Goal: Task Accomplishment & Management: Manage account settings

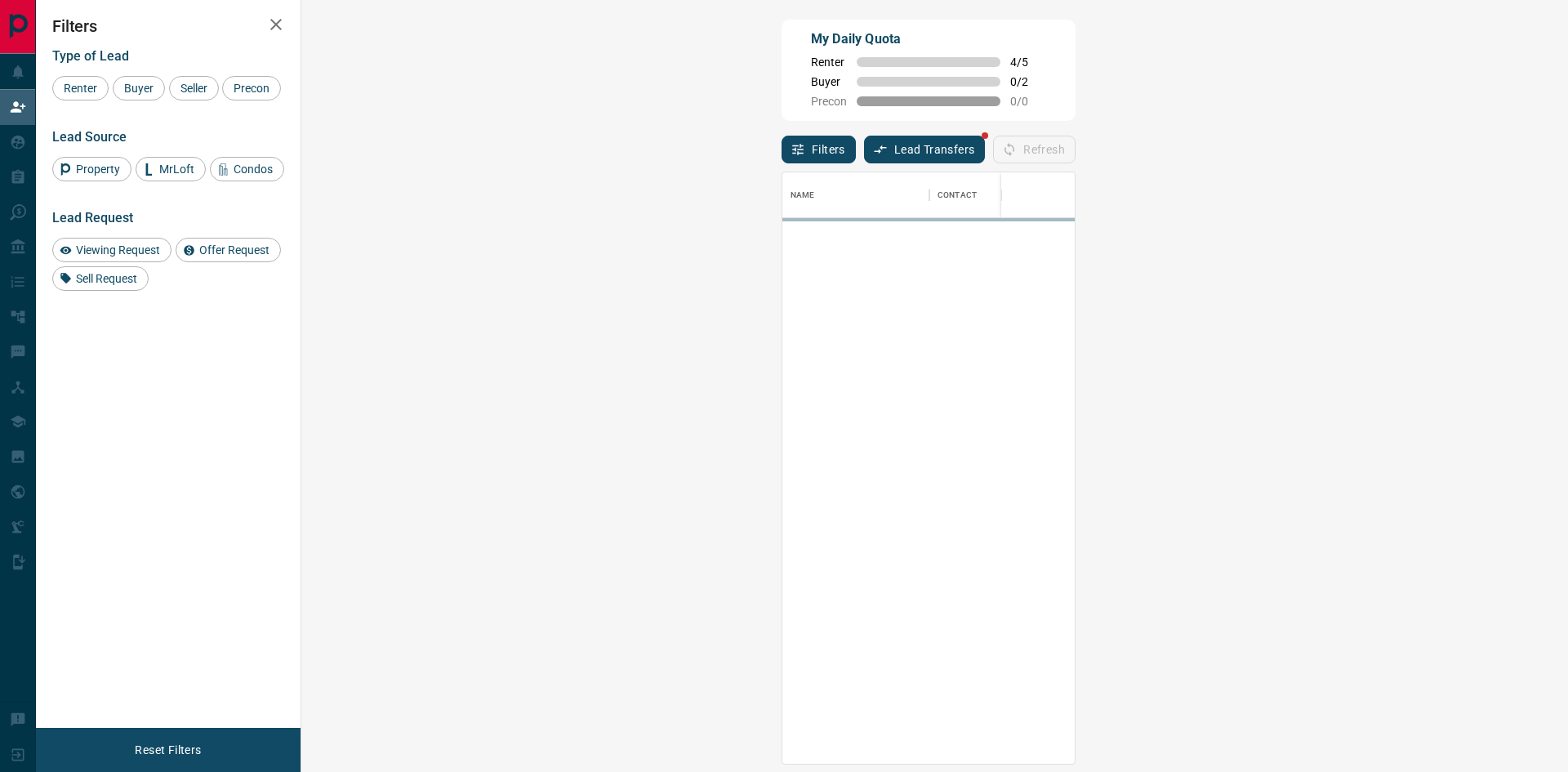
scroll to position [580, 1219]
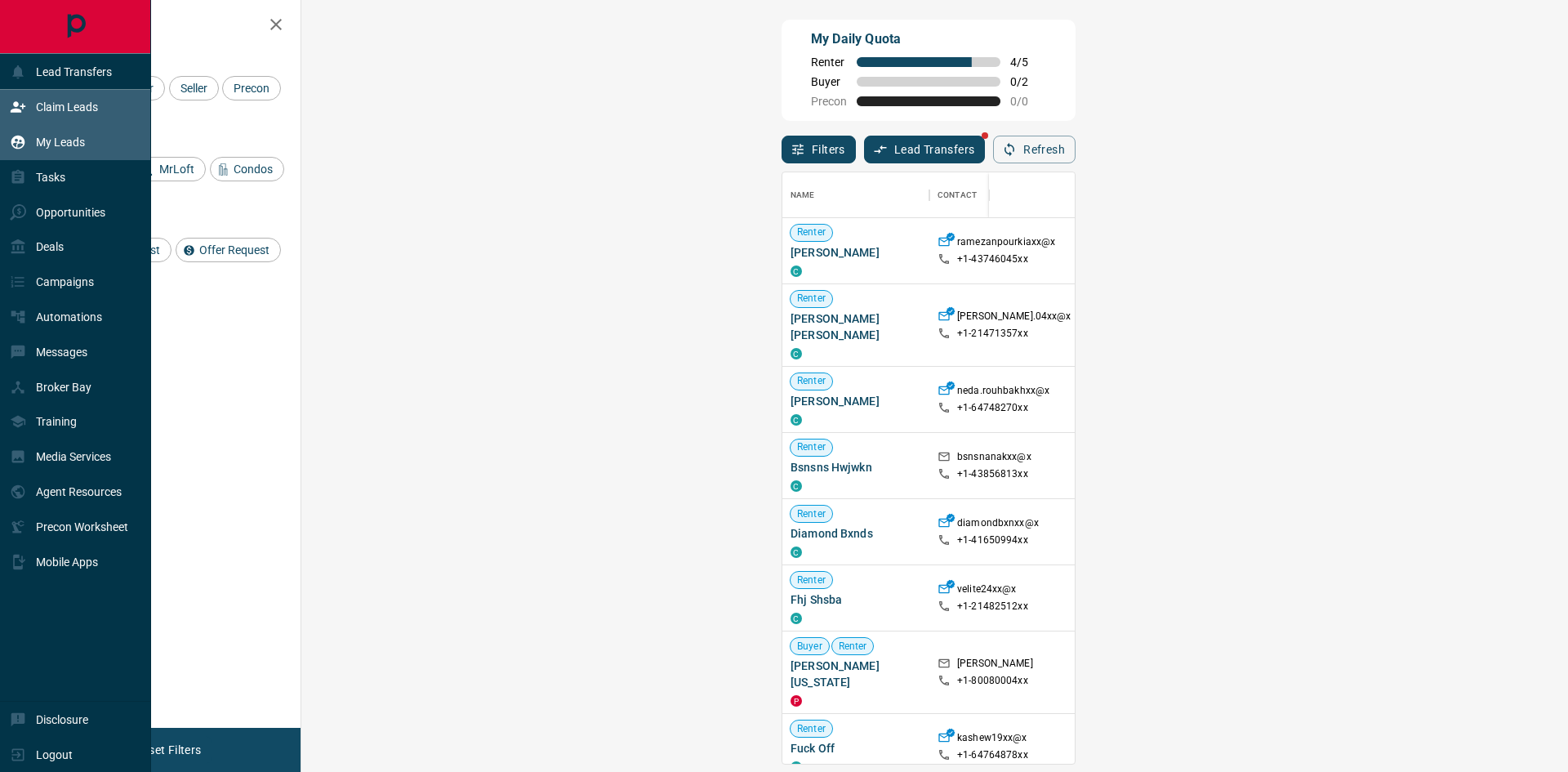
click at [52, 134] on div "My Leads" at bounding box center [47, 142] width 75 height 27
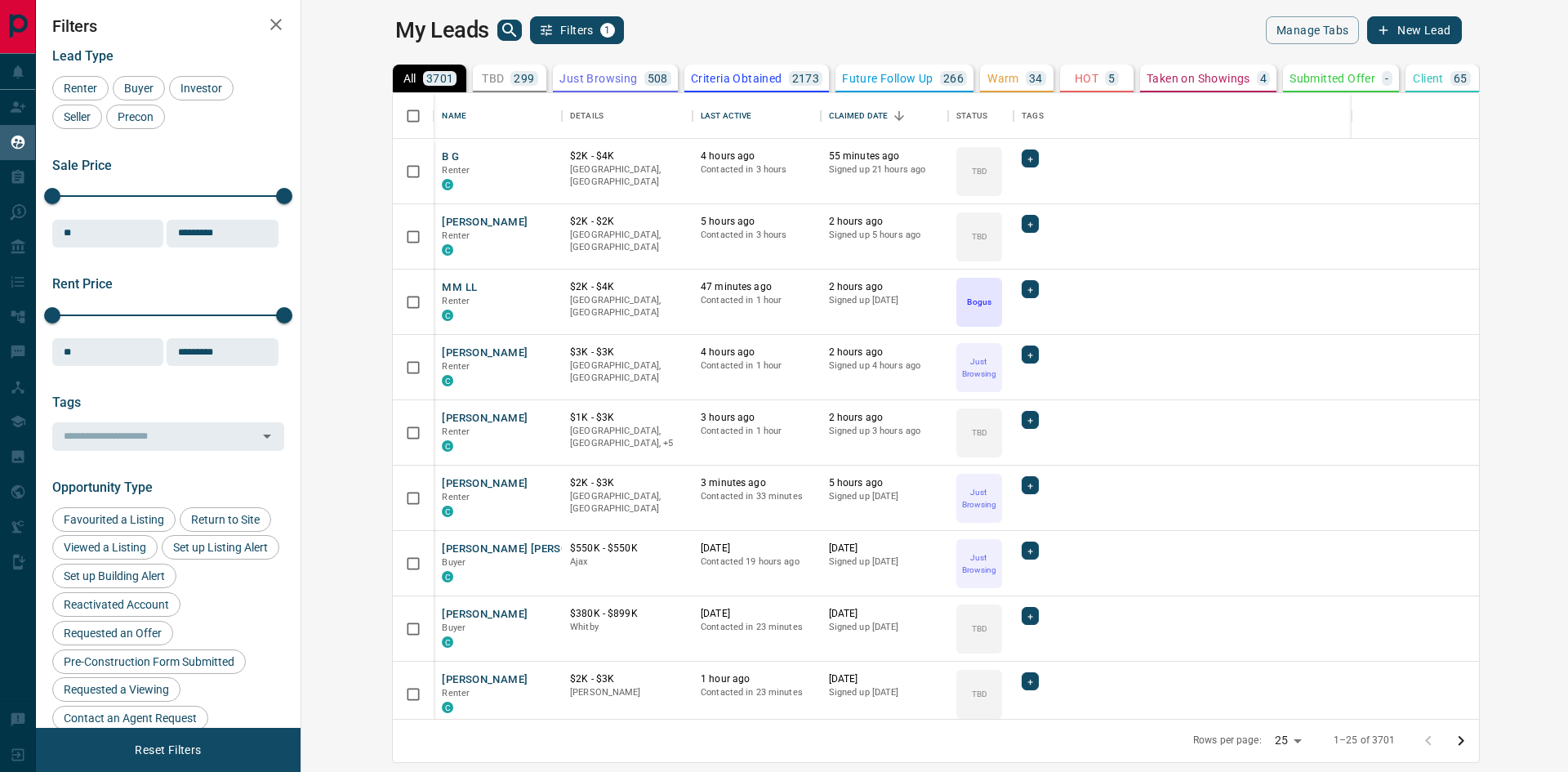
scroll to position [613, 1247]
click at [700, 117] on div "Last Active" at bounding box center [725, 116] width 51 height 46
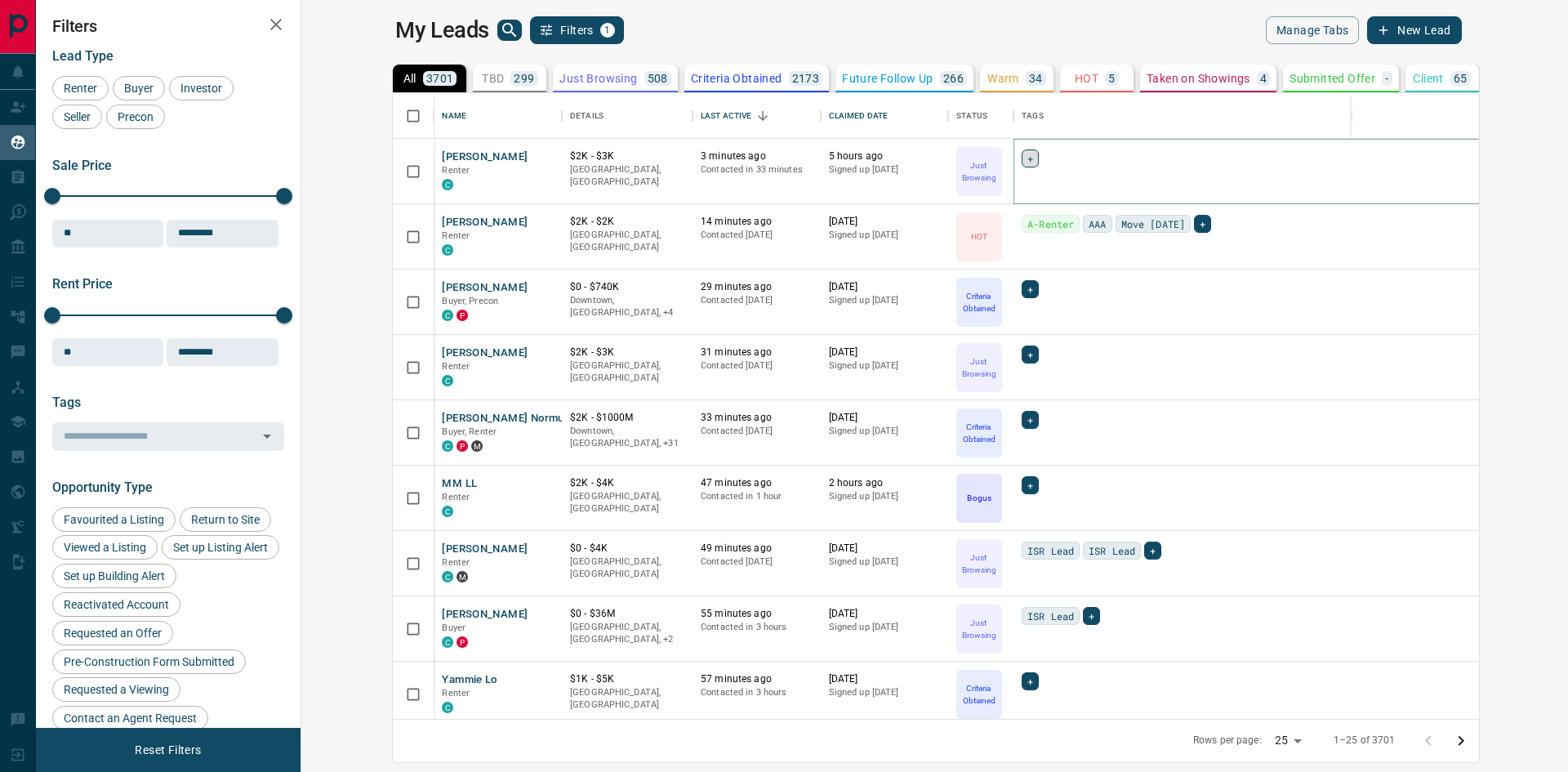
click at [1027, 160] on span "+" at bounding box center [1030, 158] width 6 height 16
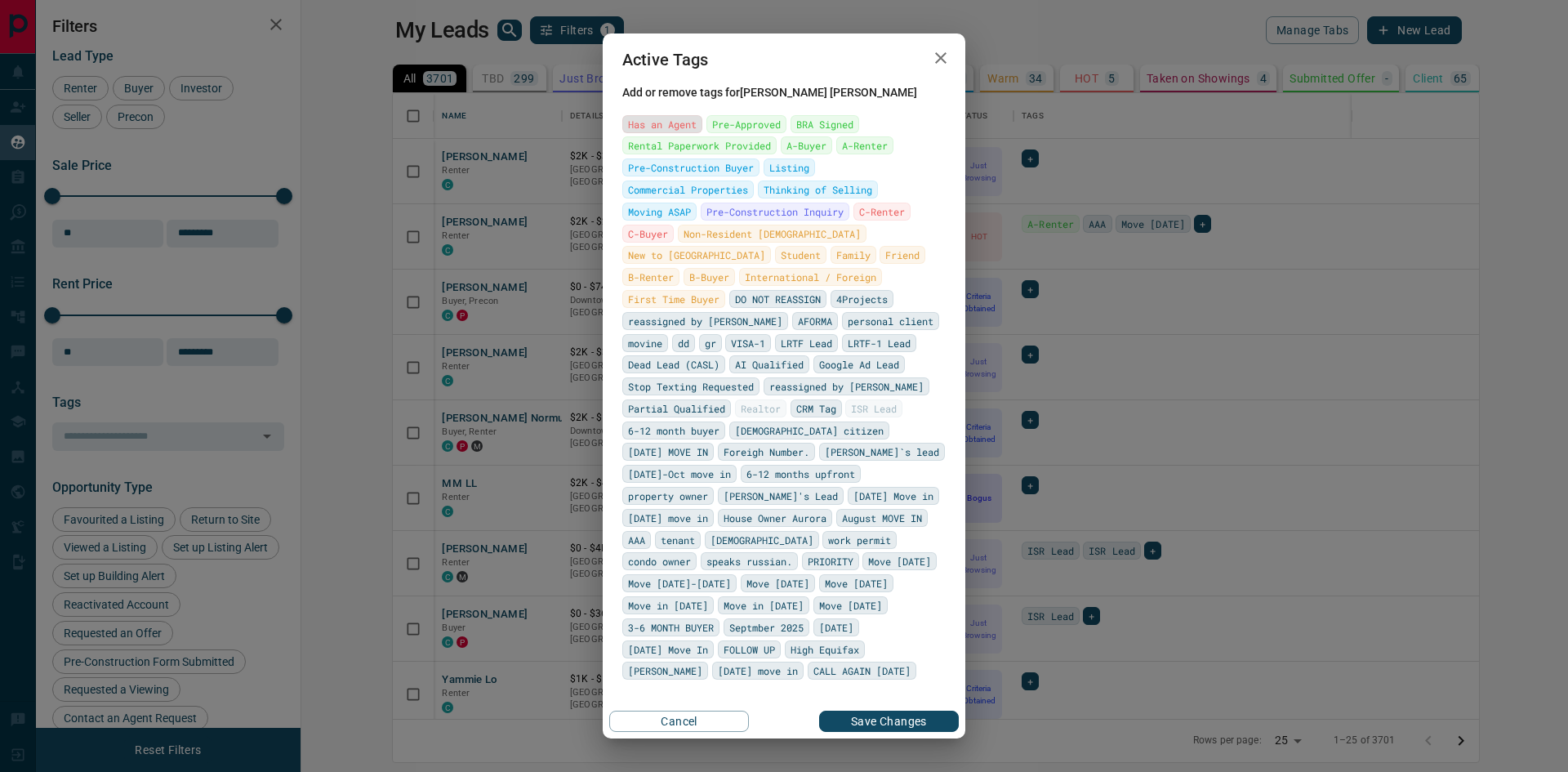
click at [649, 133] on span "Has an Agent" at bounding box center [662, 124] width 68 height 16
click at [939, 63] on icon "button" at bounding box center [941, 58] width 12 height 12
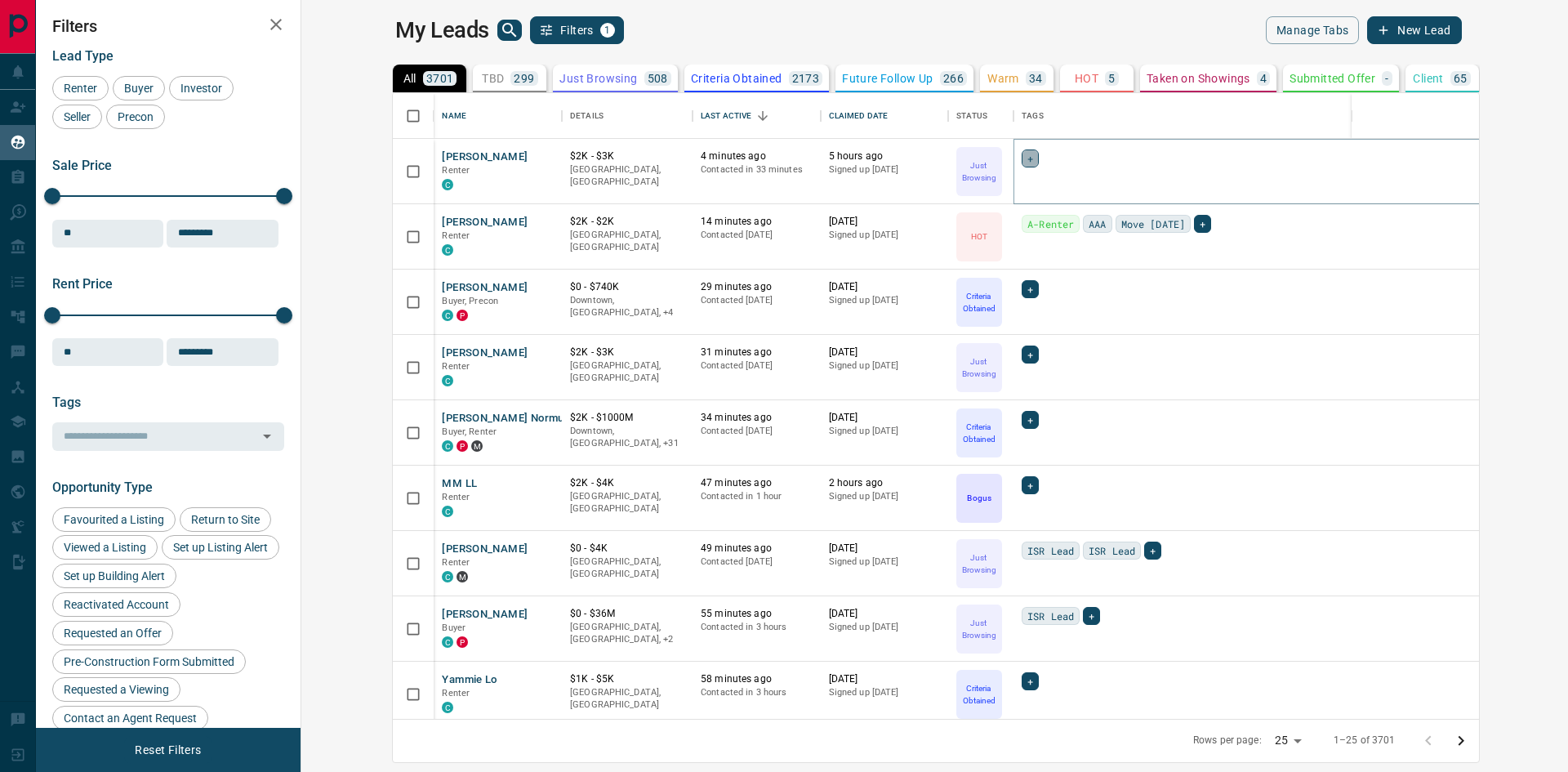
click at [1027, 161] on span "+" at bounding box center [1030, 158] width 6 height 16
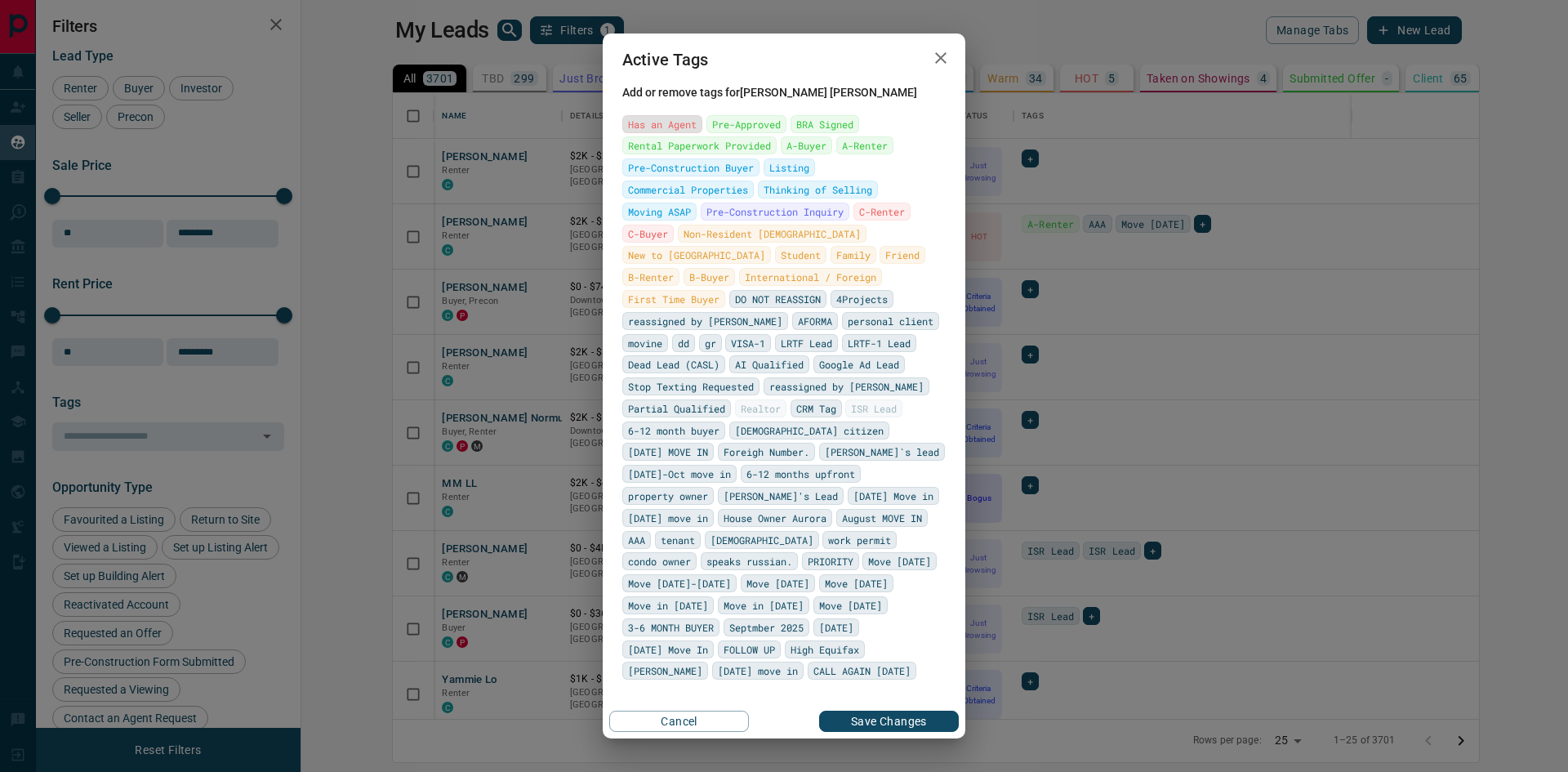
click at [668, 133] on span "Has an Agent" at bounding box center [662, 124] width 68 height 16
click at [873, 710] on button "Save Changes" at bounding box center [888, 721] width 139 height 21
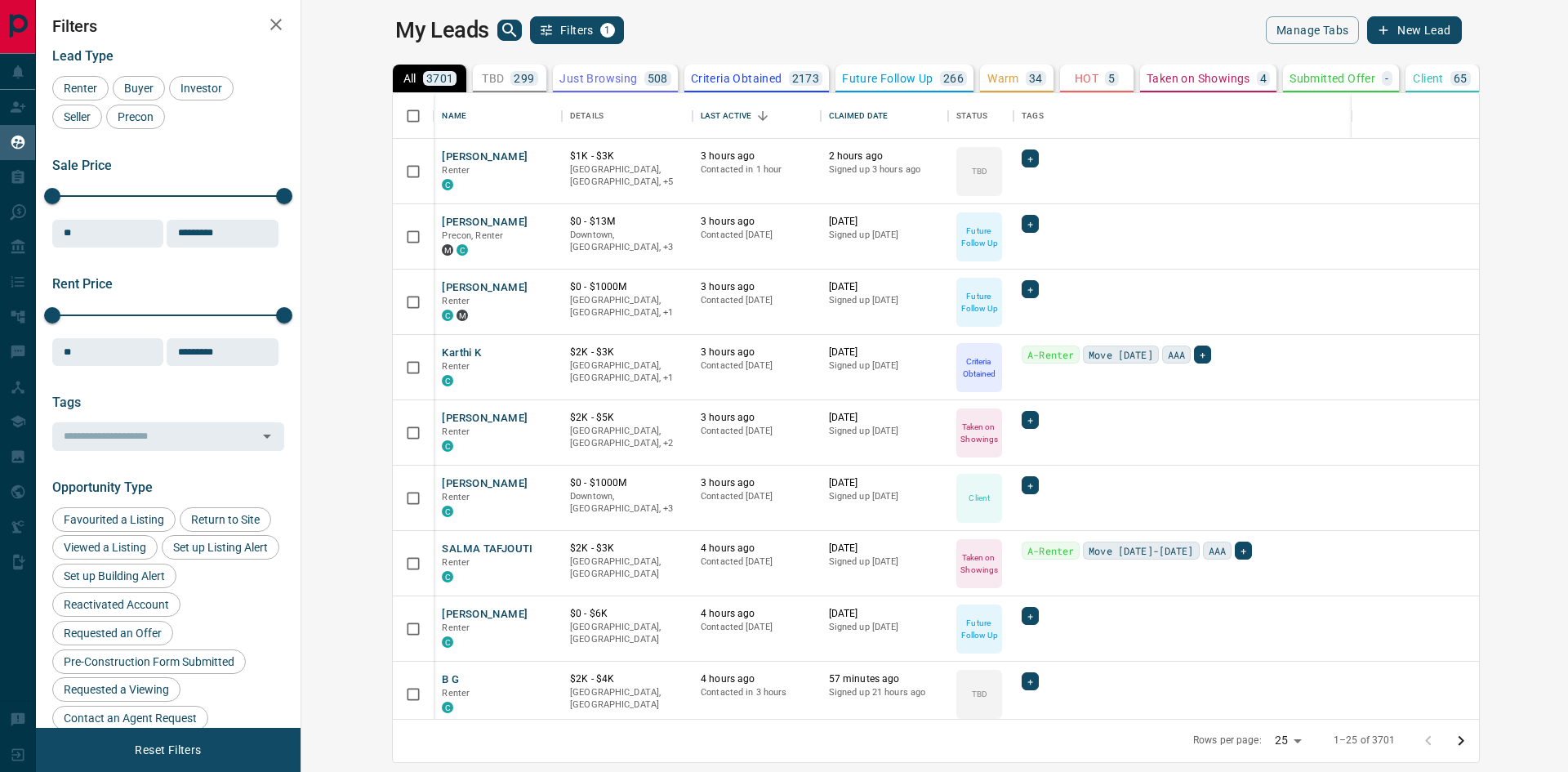
scroll to position [1054, 0]
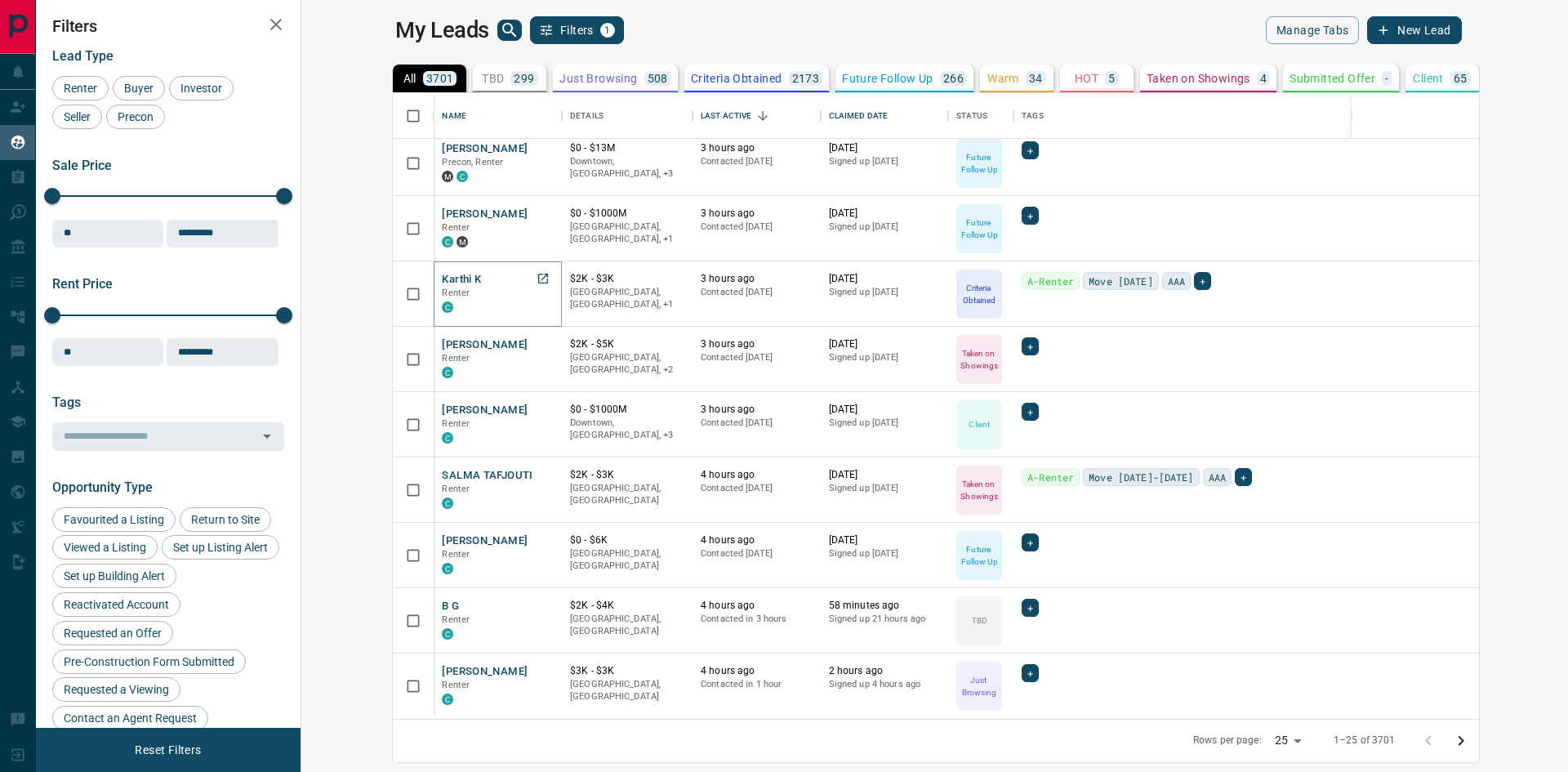
click at [442, 281] on button "Karthi K" at bounding box center [461, 280] width 39 height 15
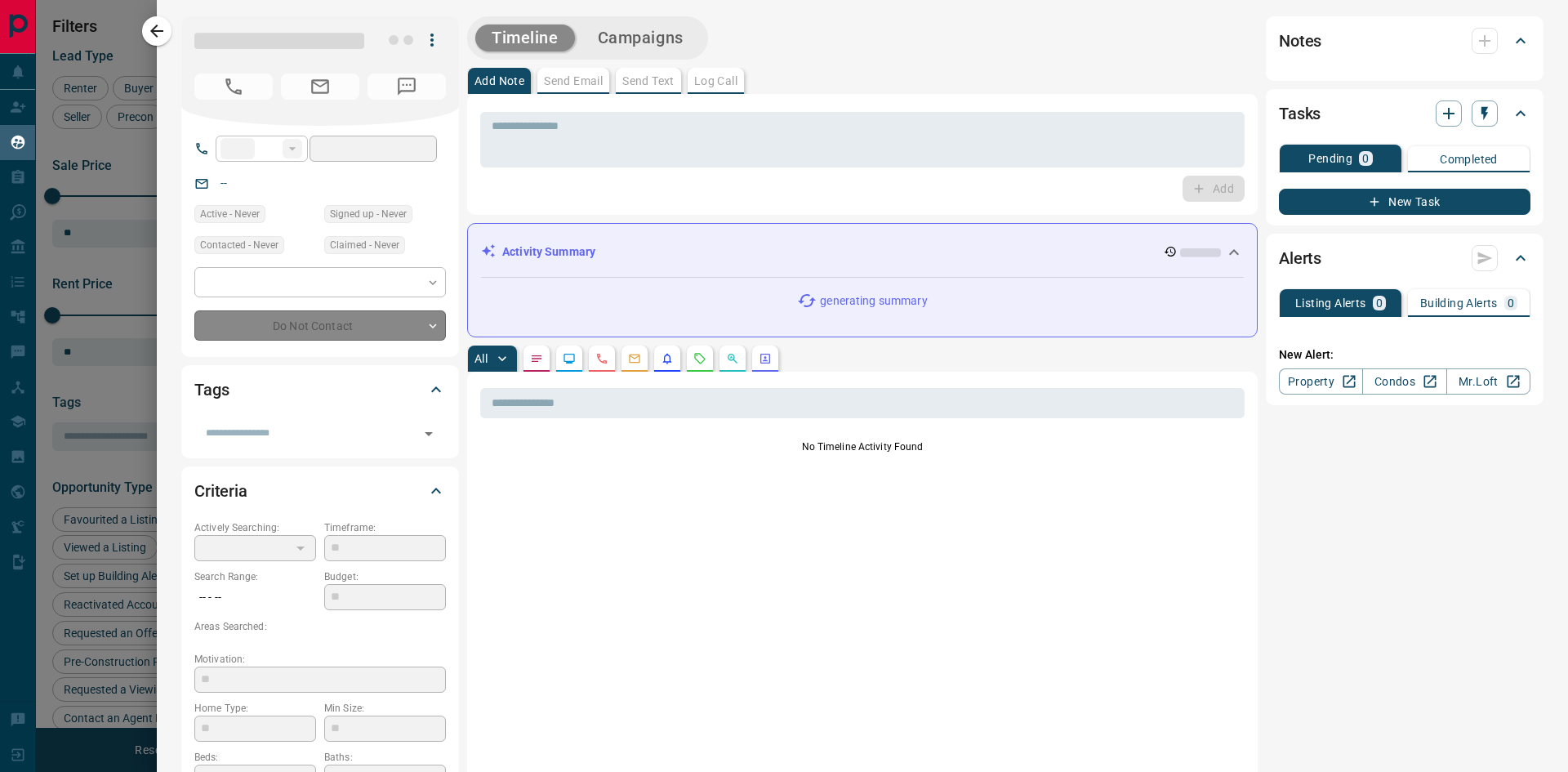
type input "**"
type input "**********"
type input "*"
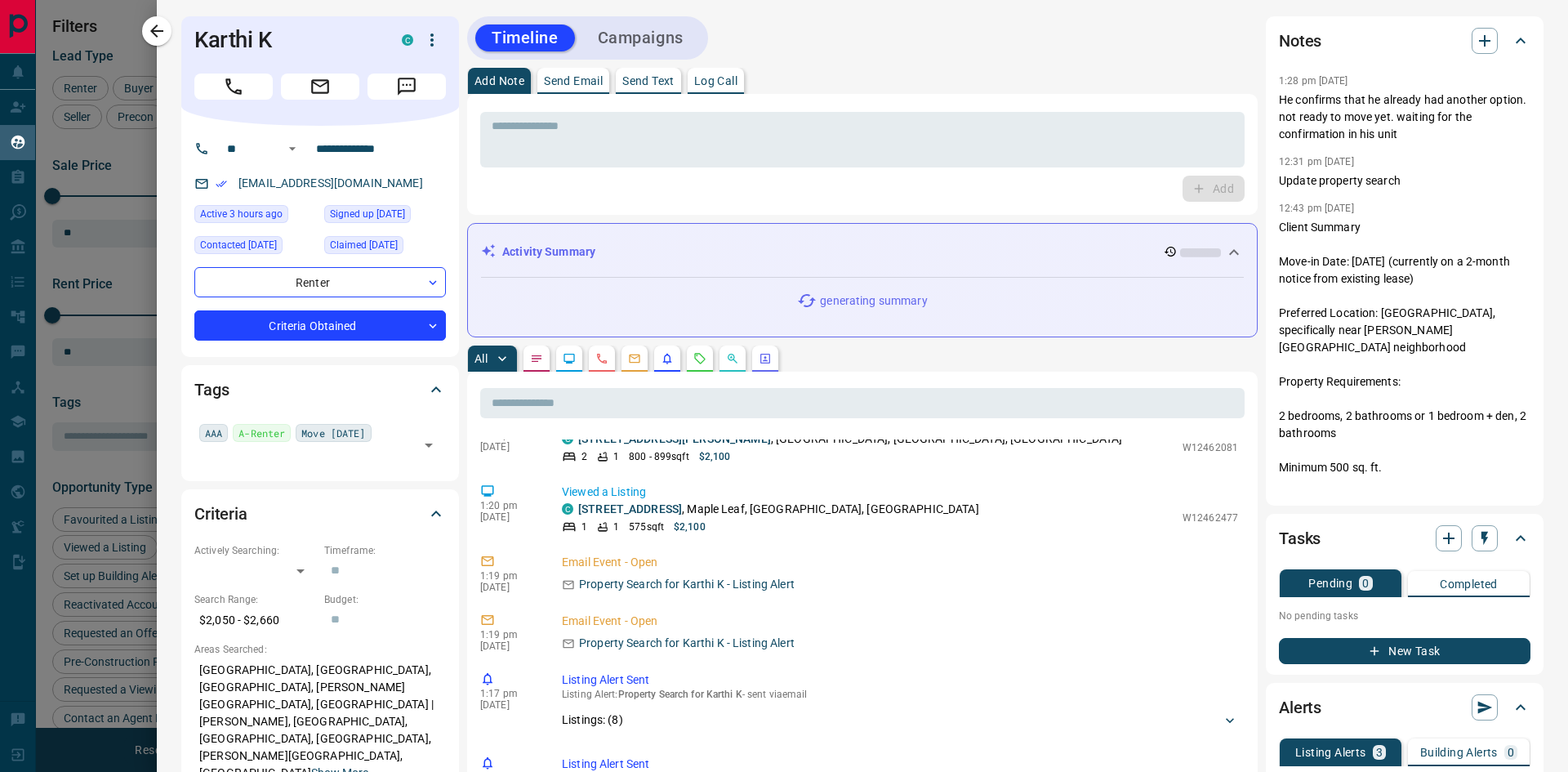
scroll to position [0, 0]
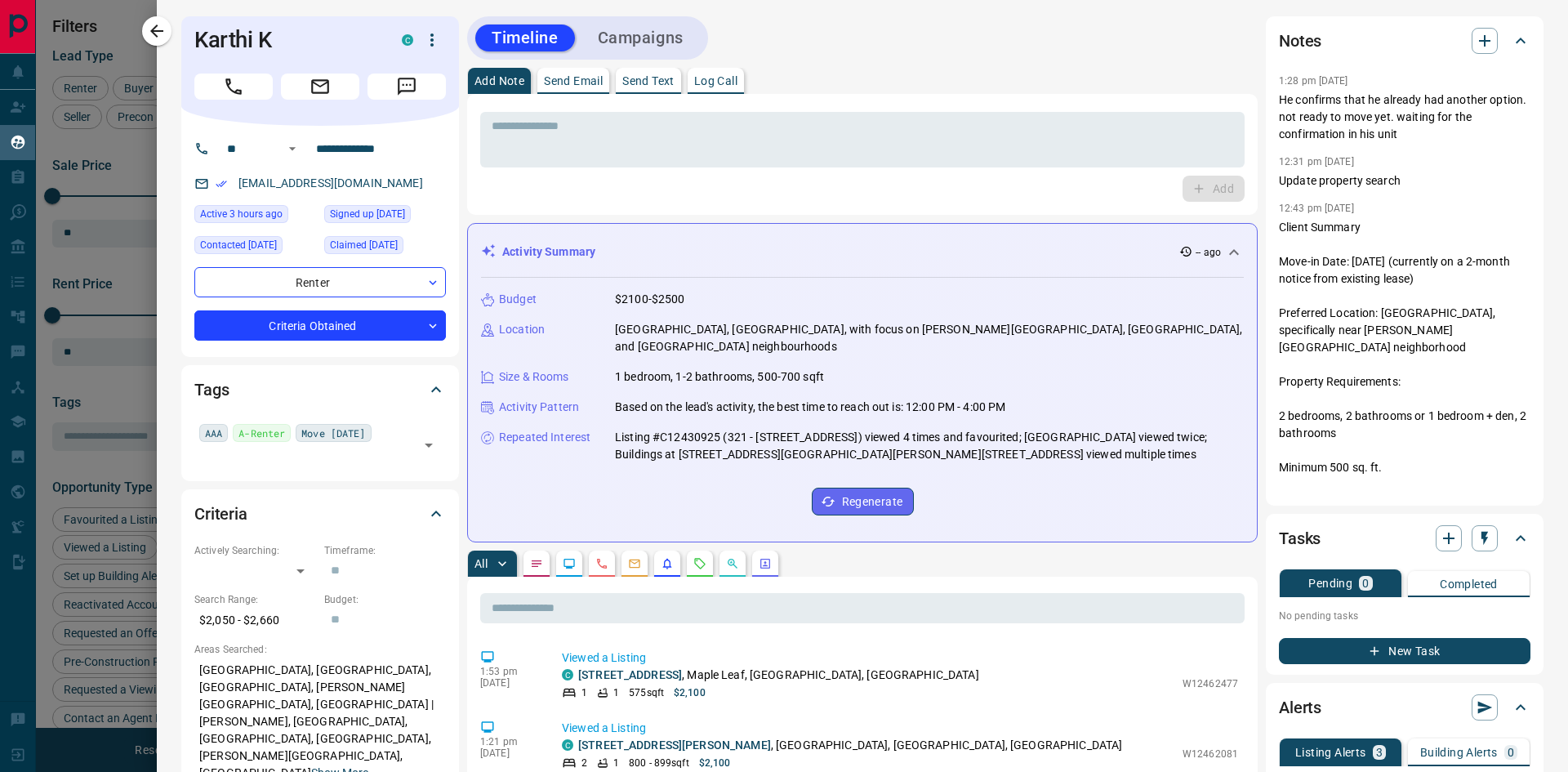
drag, startPoint x: 149, startPoint y: 27, endPoint x: 891, endPoint y: 369, distance: 817.0
click at [150, 29] on icon "button" at bounding box center [157, 31] width 19 height 19
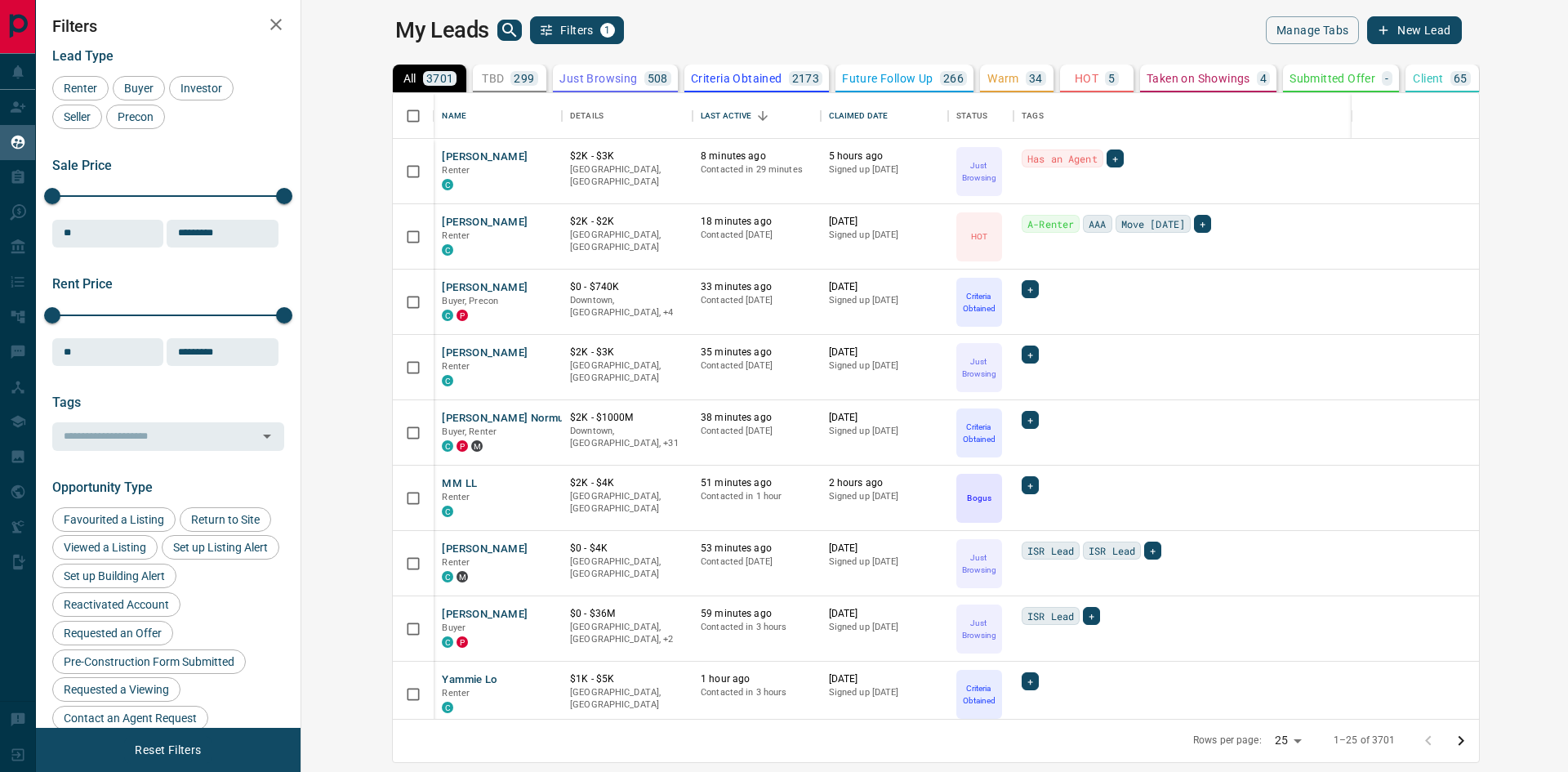
scroll to position [613, 1247]
click at [774, 33] on div "My Leads Filters 1" at bounding box center [661, 30] width 533 height 28
click at [752, 42] on main "My Leads Filters 1 Manage Tabs New Lead All 3701 TBD 299 Do Not Contact - Not R…" at bounding box center [927, 376] width 1066 height 719
click at [500, 25] on icon "search button" at bounding box center [509, 30] width 19 height 19
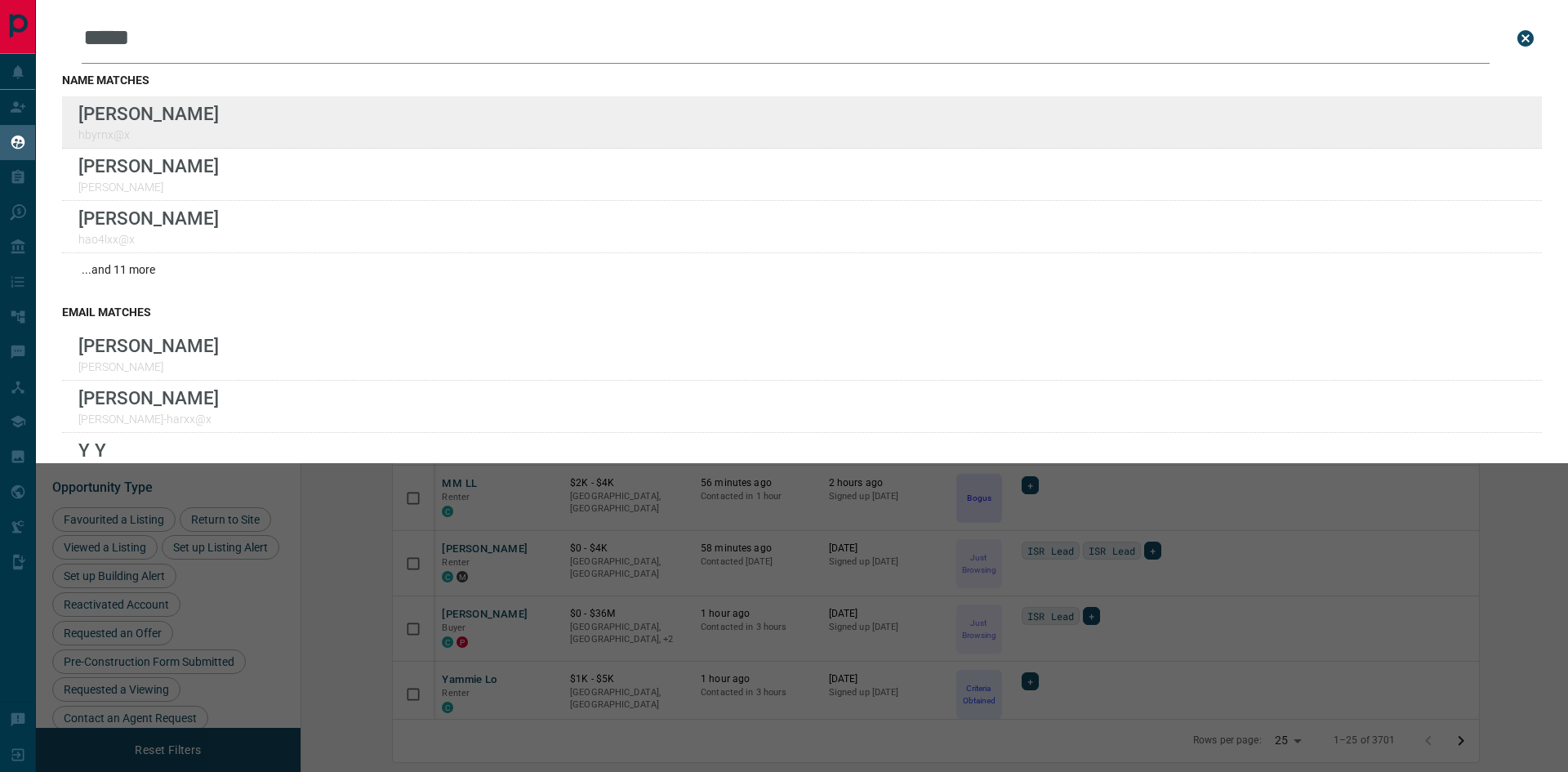
type input "*****"
